Goal: Find specific fact: Find specific fact

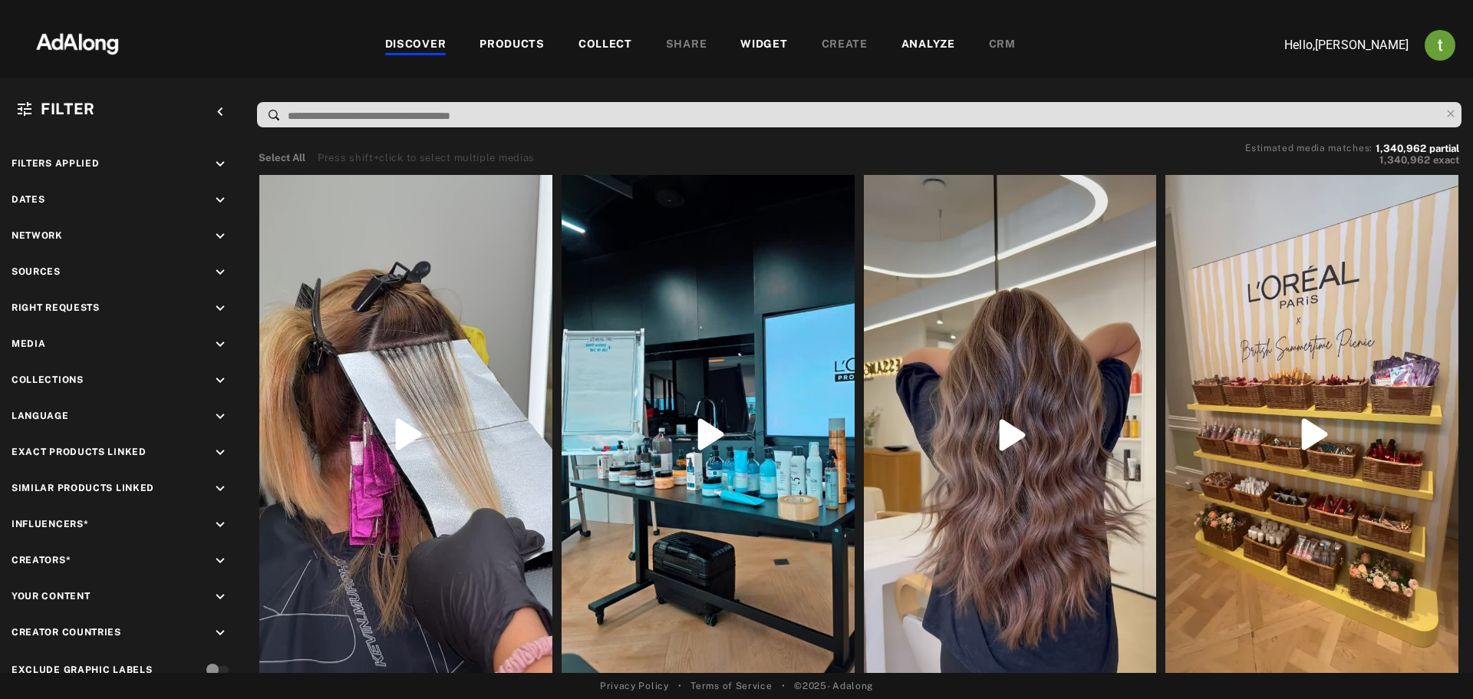
click at [510, 42] on div "PRODUCTS" at bounding box center [511, 45] width 65 height 18
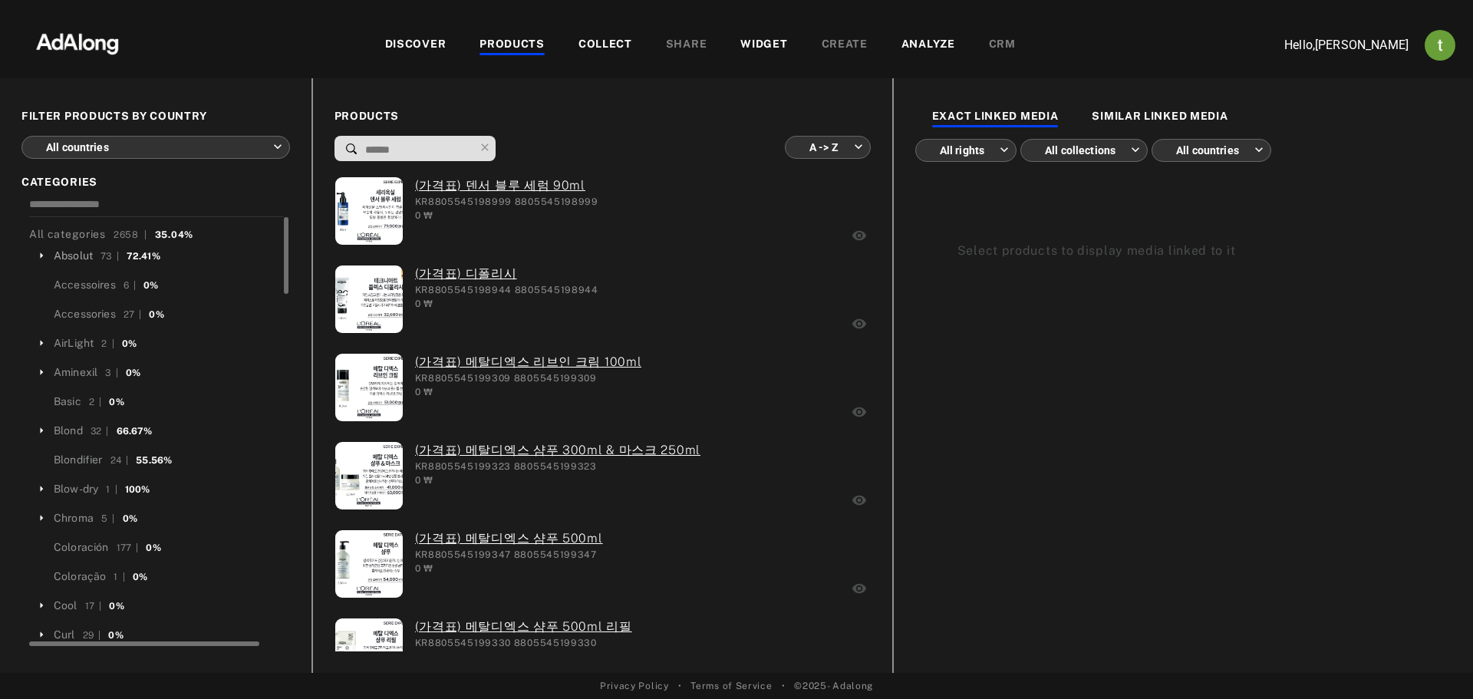
click at [68, 256] on div "Absolut" at bounding box center [73, 256] width 39 height 16
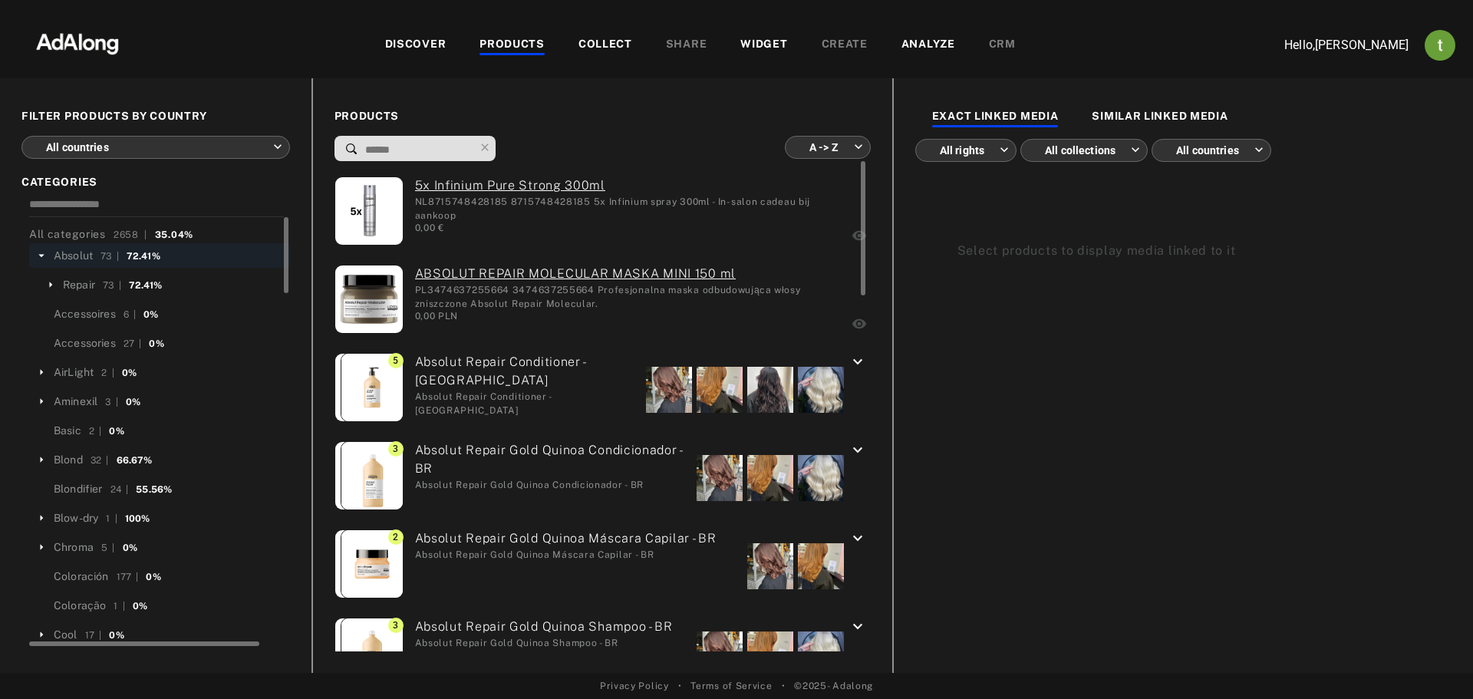
click at [851, 357] on icon "keyboard_arrow_down" at bounding box center [857, 362] width 18 height 18
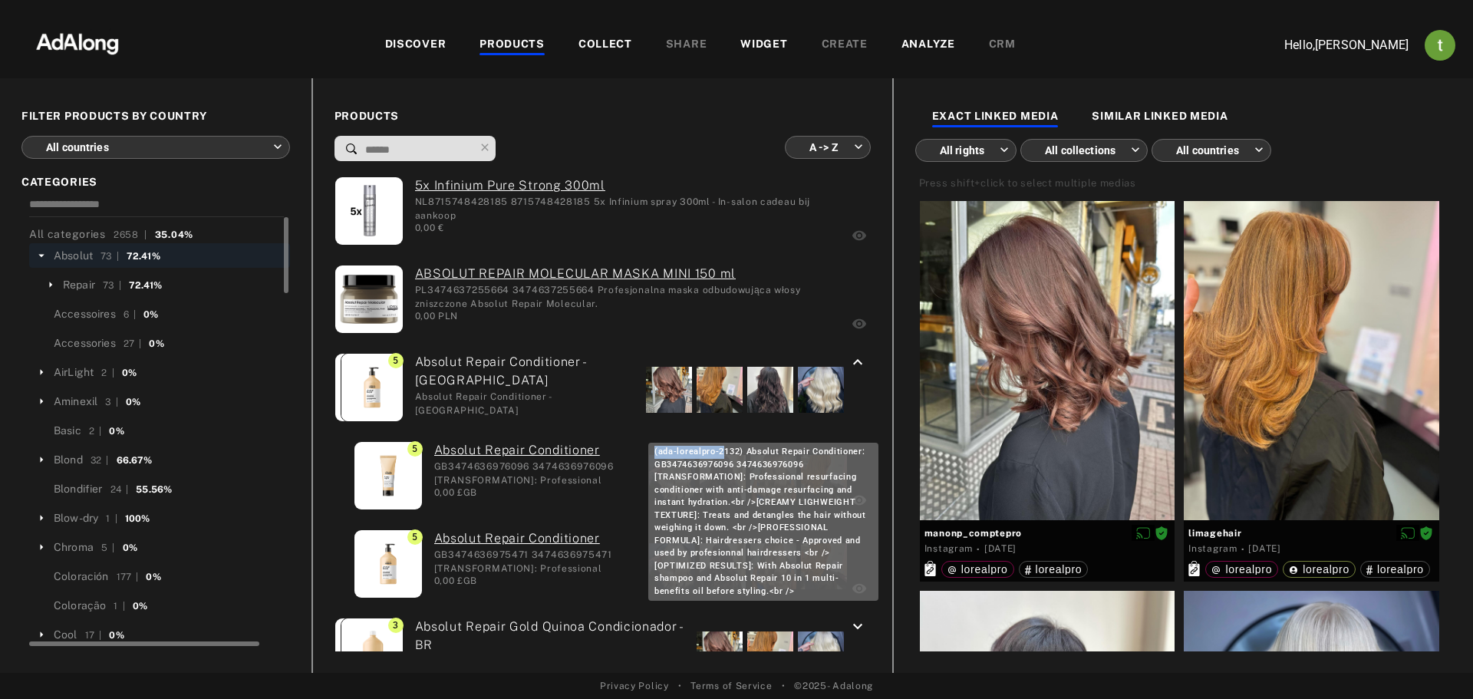
drag, startPoint x: 656, startPoint y: 452, endPoint x: 722, endPoint y: 450, distance: 66.0
click at [722, 450] on div "(ada-lorealpro-2132) Absolut Repair Conditioner: GB3474636976096 3474636976096 …" at bounding box center [763, 522] width 230 height 158
drag, startPoint x: 737, startPoint y: 449, endPoint x: 657, endPoint y: 450, distance: 79.8
click at [657, 450] on div "(ada-lorealpro-2132) Absolut Repair Conditioner: GB3474636976096 3474636976096 …" at bounding box center [763, 522] width 230 height 158
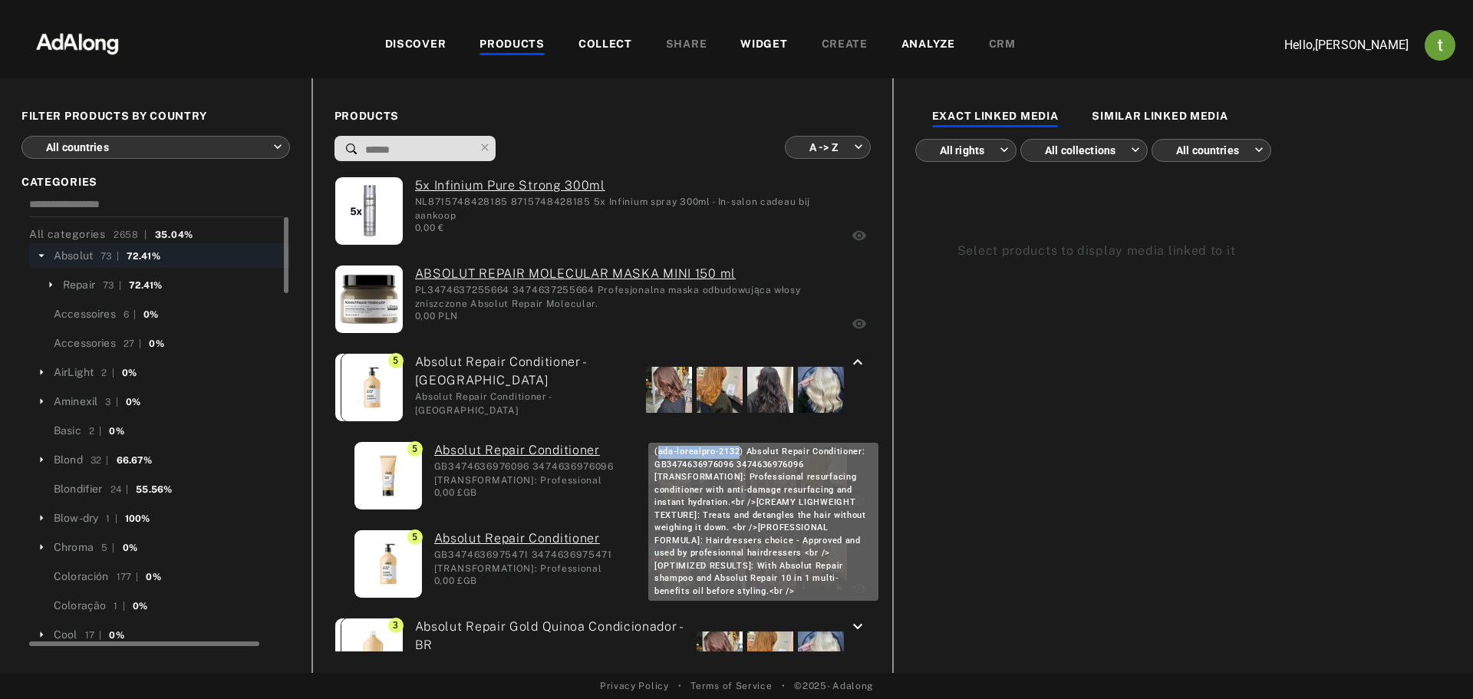
copy div "ada-lorealpro-2132"
